Goal: Information Seeking & Learning: Learn about a topic

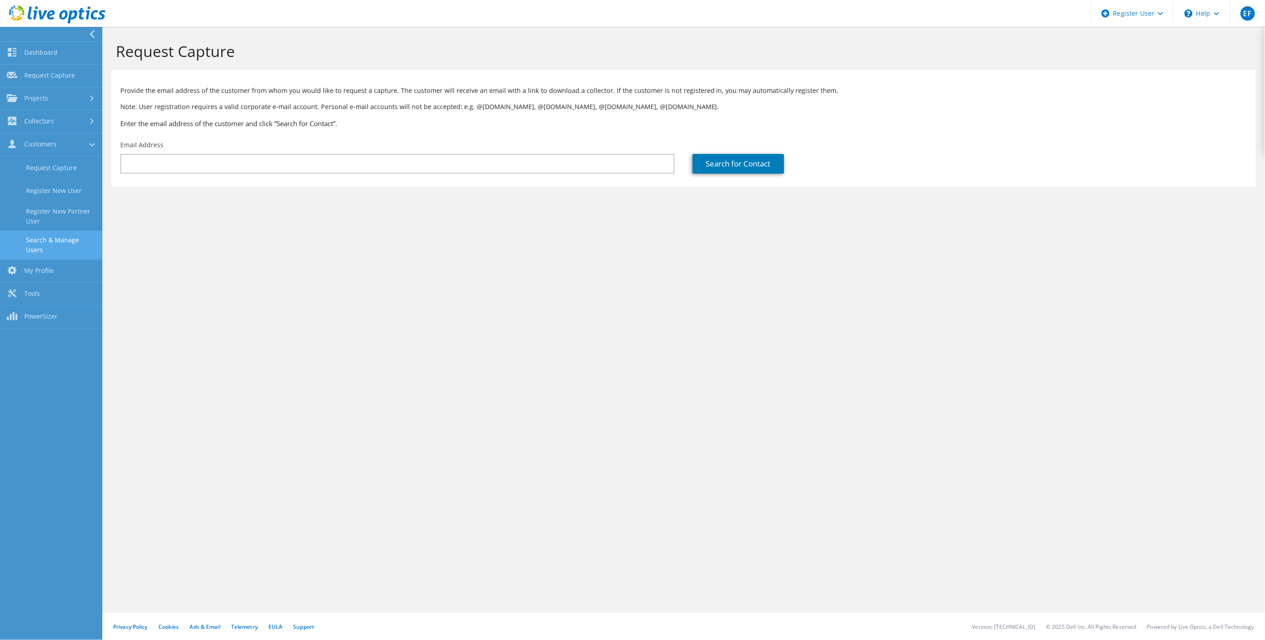
click at [59, 246] on link "Search & Manage Users" at bounding box center [51, 245] width 102 height 29
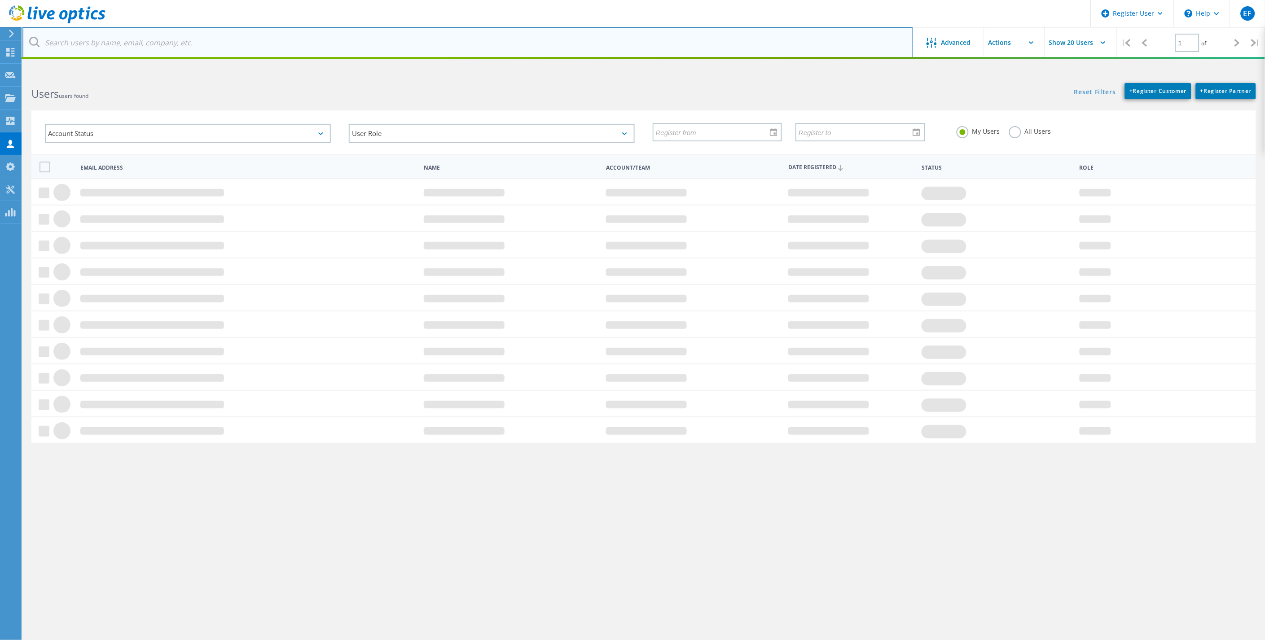
click at [182, 41] on input "text" at bounding box center [467, 42] width 891 height 31
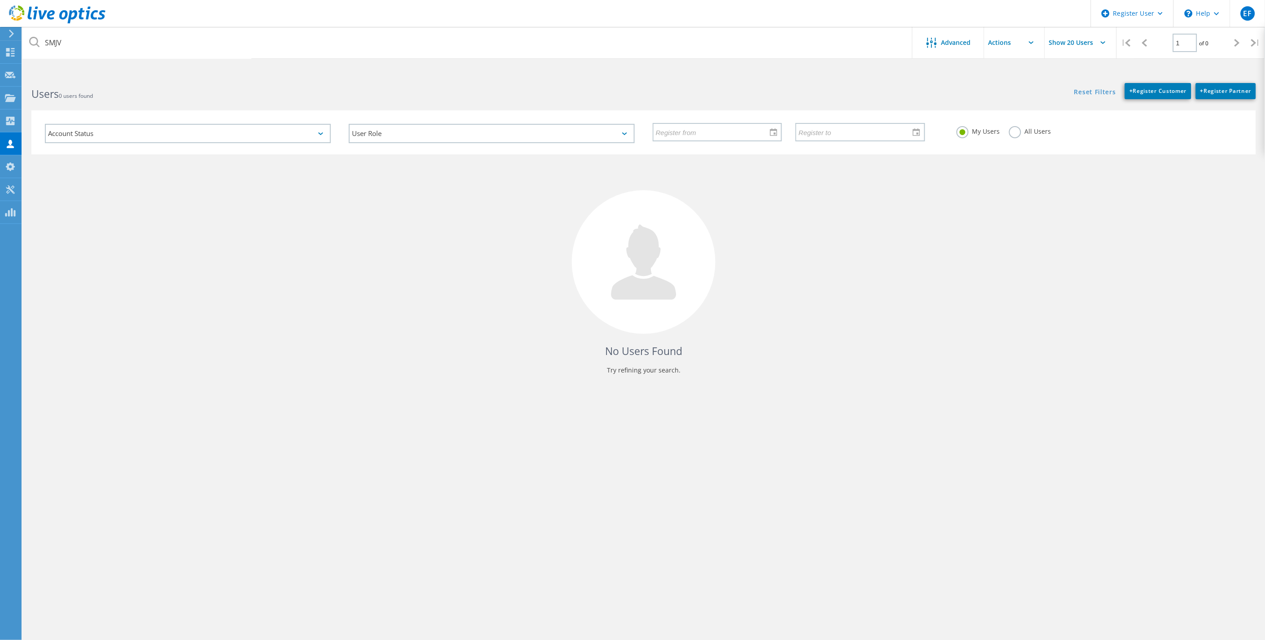
click at [1011, 131] on label "All Users" at bounding box center [1030, 130] width 42 height 9
click at [0, 0] on input "All Users" at bounding box center [0, 0] width 0 height 0
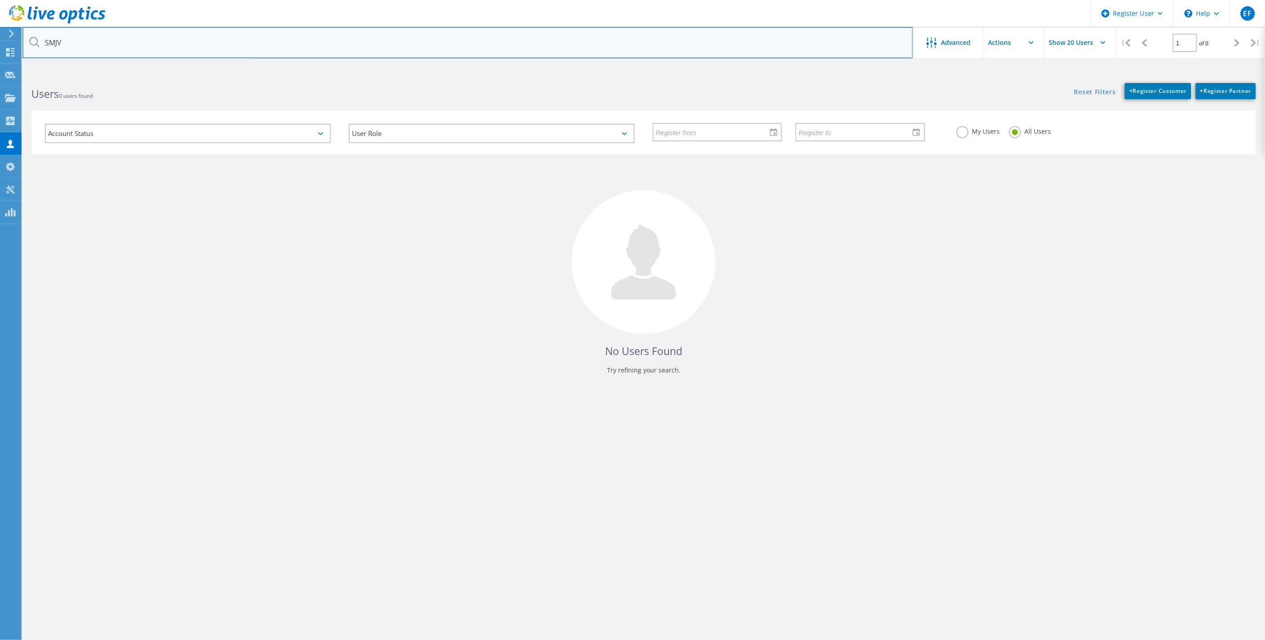
click at [251, 44] on input "SMJV" at bounding box center [467, 42] width 891 height 31
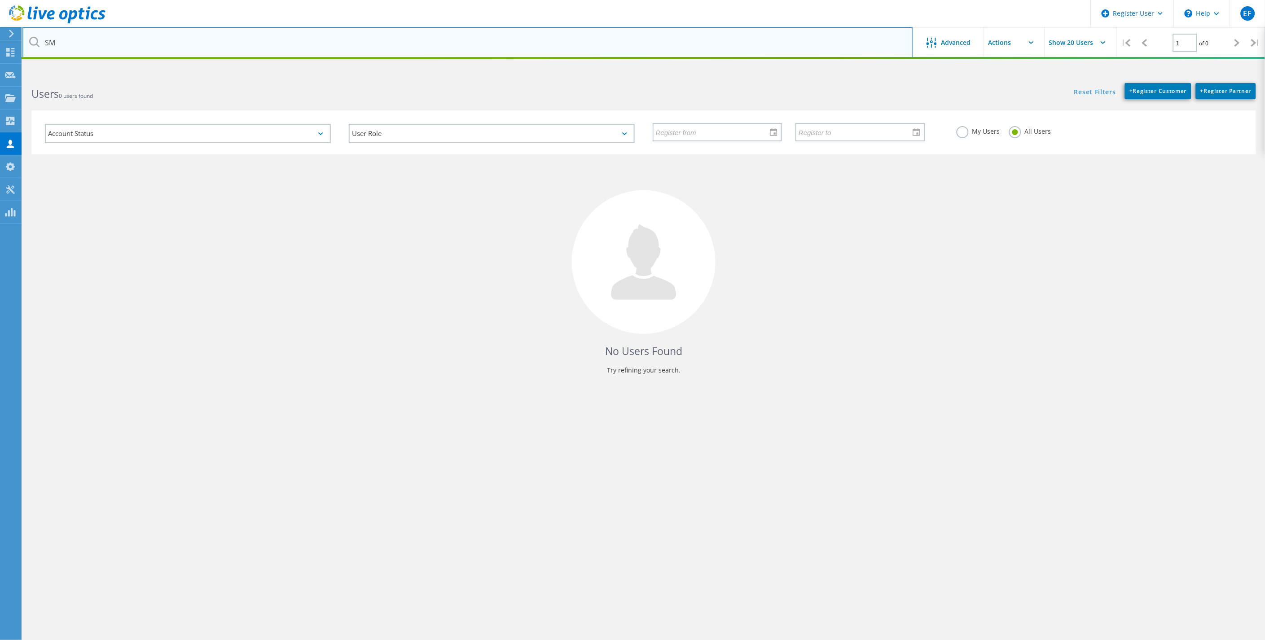
type input "S"
type input "Surerus Murphy"
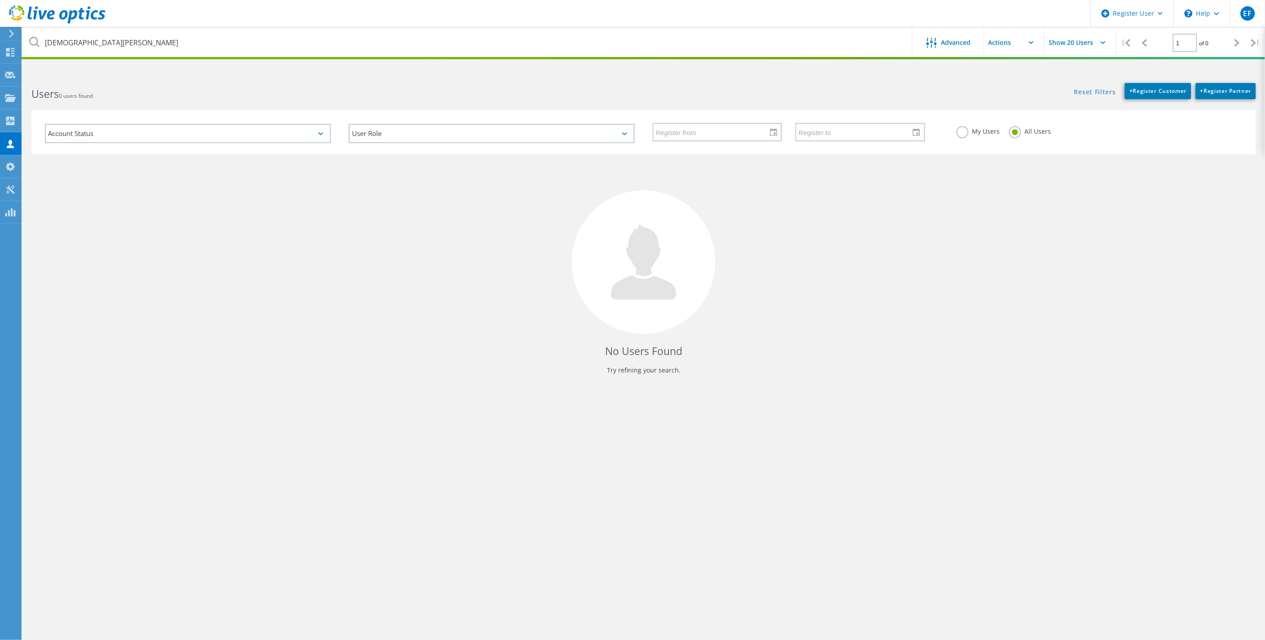
click at [1145, 285] on div "No Users Found Try refining your search." at bounding box center [643, 272] width 1225 height 237
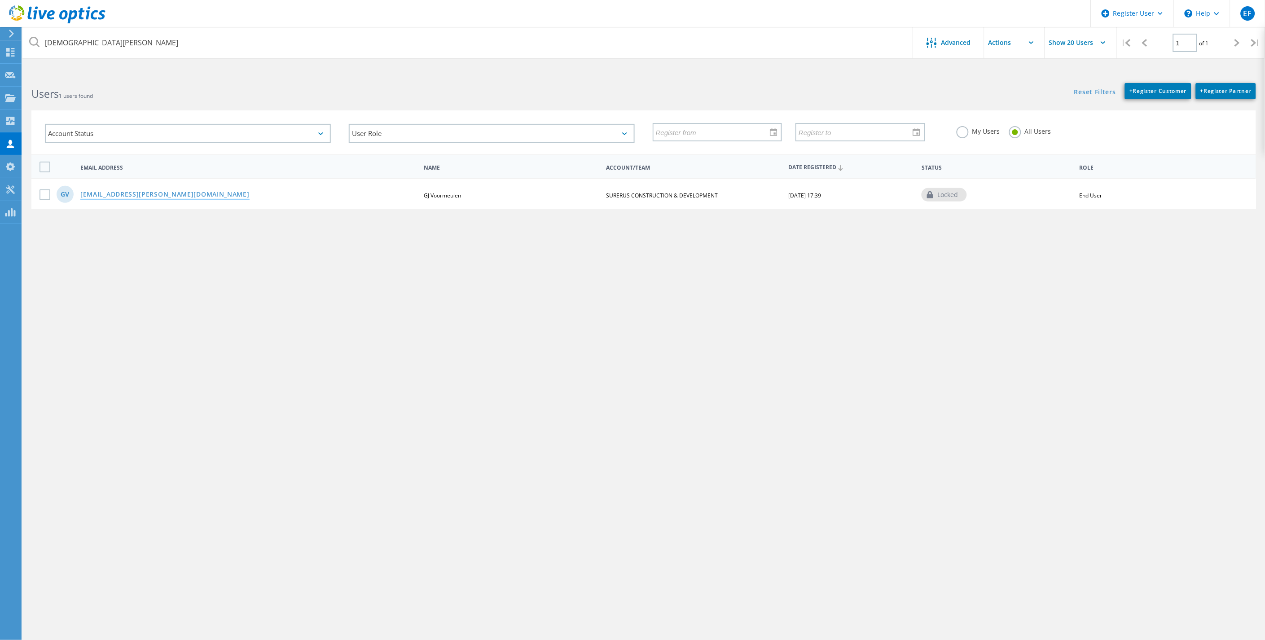
click at [170, 194] on link "[EMAIL_ADDRESS][PERSON_NAME][DOMAIN_NAME]" at bounding box center [164, 195] width 169 height 8
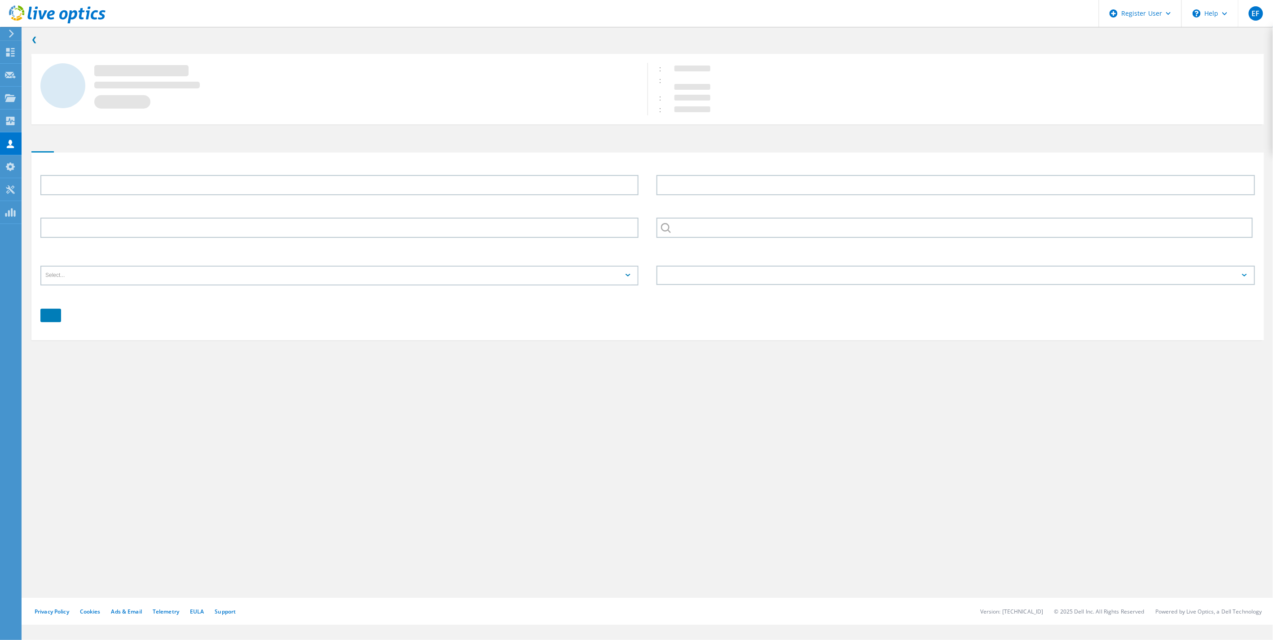
type input "GJ"
type input "Voormeulen"
type input "SURERUS CONSTRUCTION & DEVELOPMENT"
type input "English"
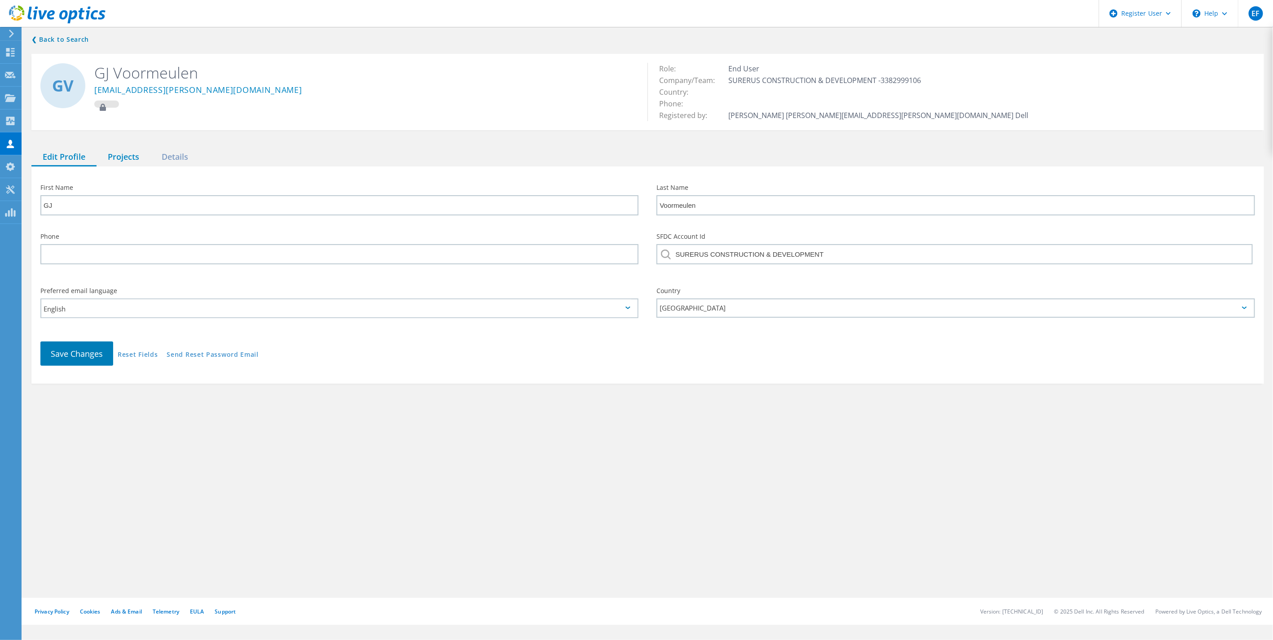
click at [114, 158] on div "Projects" at bounding box center [124, 157] width 54 height 18
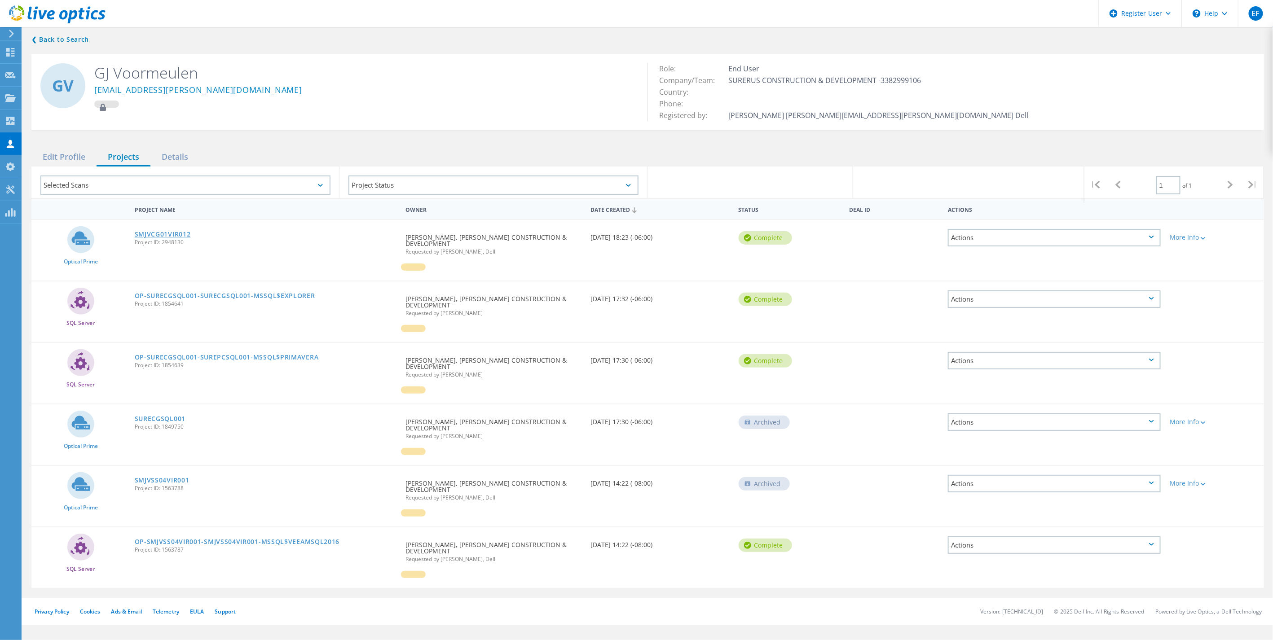
click at [171, 232] on link "SMJVCG01VIR012" at bounding box center [163, 234] width 56 height 6
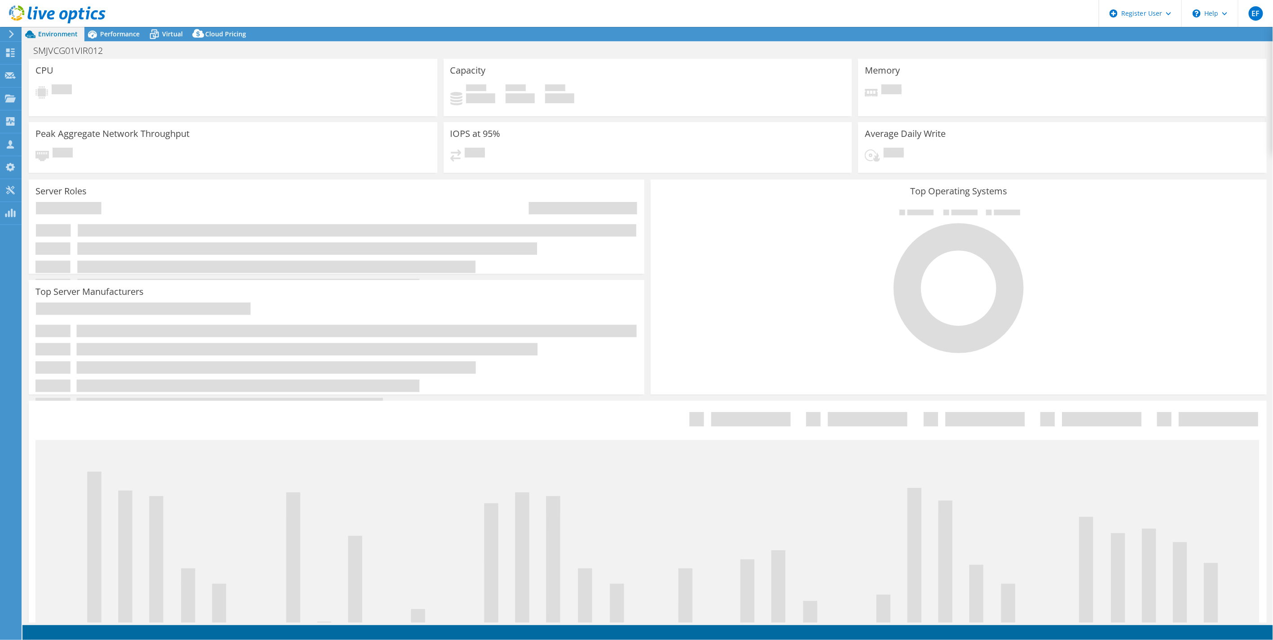
select select "USD"
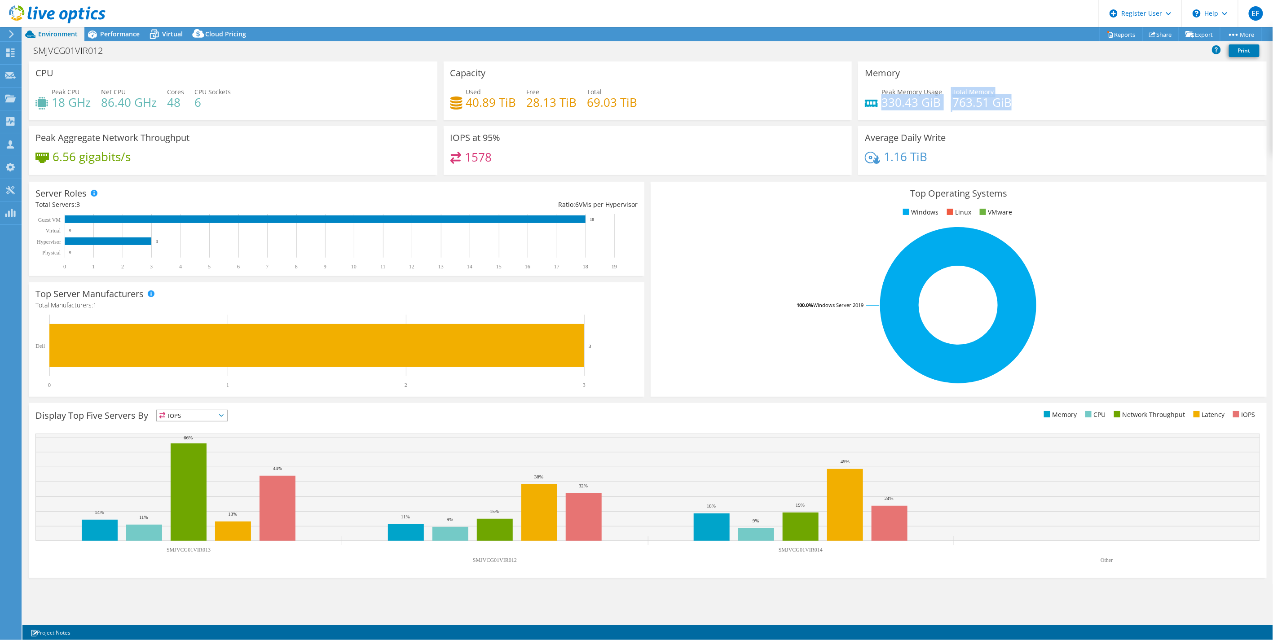
drag, startPoint x: 881, startPoint y: 101, endPoint x: 1013, endPoint y: 105, distance: 131.6
click at [1013, 105] on div "Peak Memory Usage 330.43 GiB Total Memory 763.51 GiB" at bounding box center [1062, 101] width 395 height 29
click at [916, 100] on h4 "330.43 GiB" at bounding box center [911, 102] width 61 height 10
drag, startPoint x: 180, startPoint y: 106, endPoint x: 67, endPoint y: 84, distance: 115.3
click at [55, 99] on div "Peak CPU 18 GHz Net CPU 86.40 GHz Cores 48 CPU Sockets 6" at bounding box center [232, 101] width 395 height 29
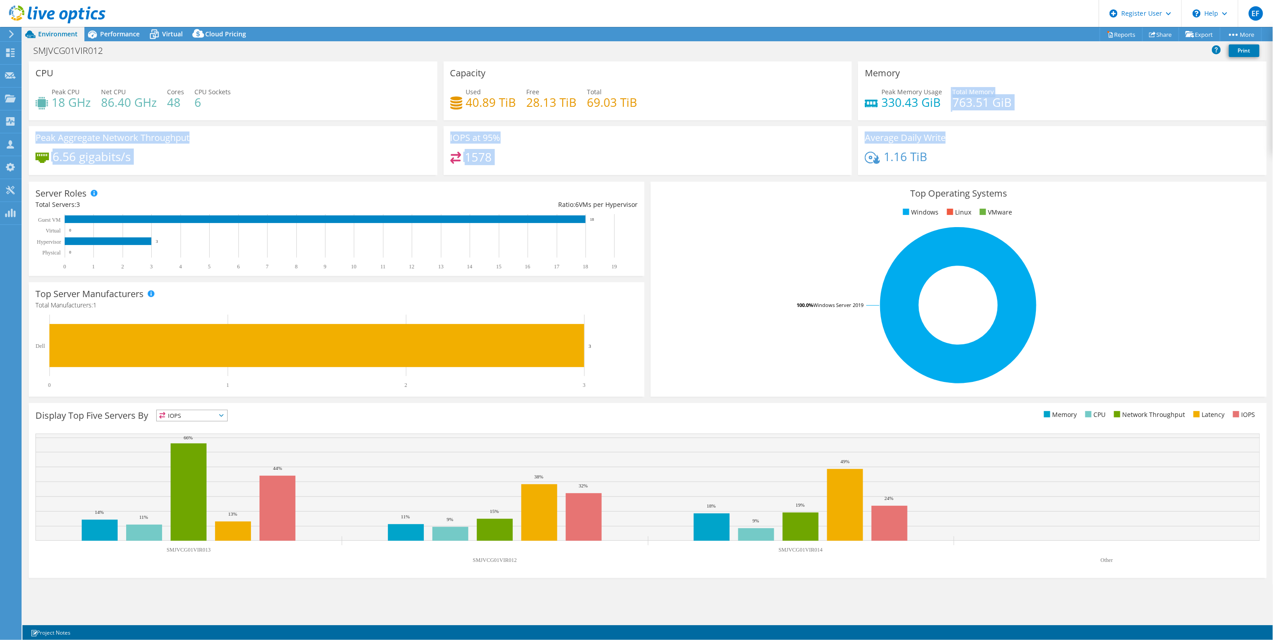
drag, startPoint x: 945, startPoint y: 97, endPoint x: 964, endPoint y: 153, distance: 59.2
click at [964, 150] on div "CPU Peak CPU 18 GHz Net CPU 86.40 GHz Cores 48 CPU Sockets 6 Capacity Used 40.8…" at bounding box center [648, 121] width 1244 height 119
drag, startPoint x: 964, startPoint y: 153, endPoint x: 970, endPoint y: 167, distance: 15.3
click at [970, 167] on div "1.16 TiB" at bounding box center [1062, 161] width 395 height 19
